Goal: Transaction & Acquisition: Purchase product/service

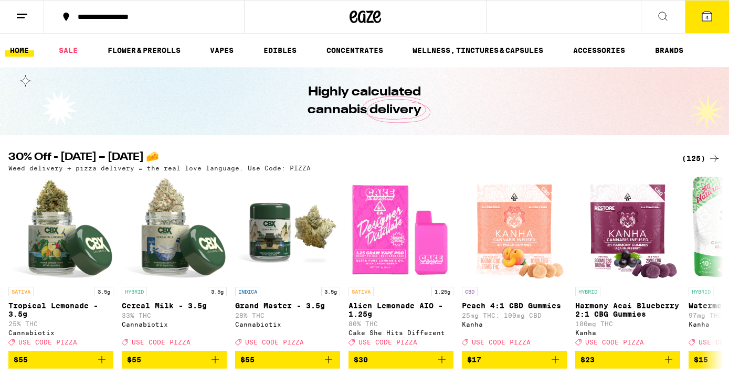
click at [691, 157] on div "(125)" at bounding box center [701, 158] width 39 height 13
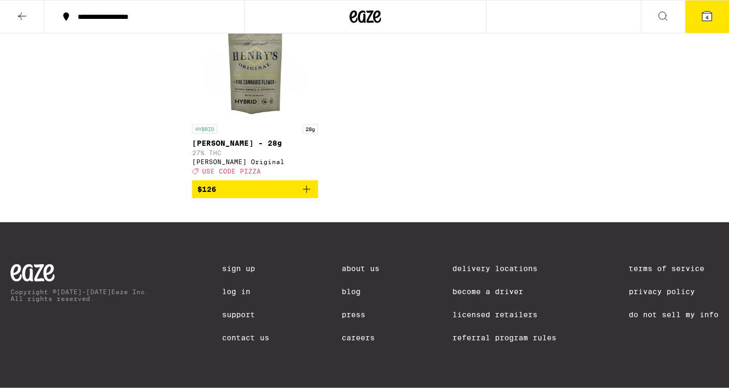
scroll to position [6425, 0]
